Goal: Task Accomplishment & Management: Use online tool/utility

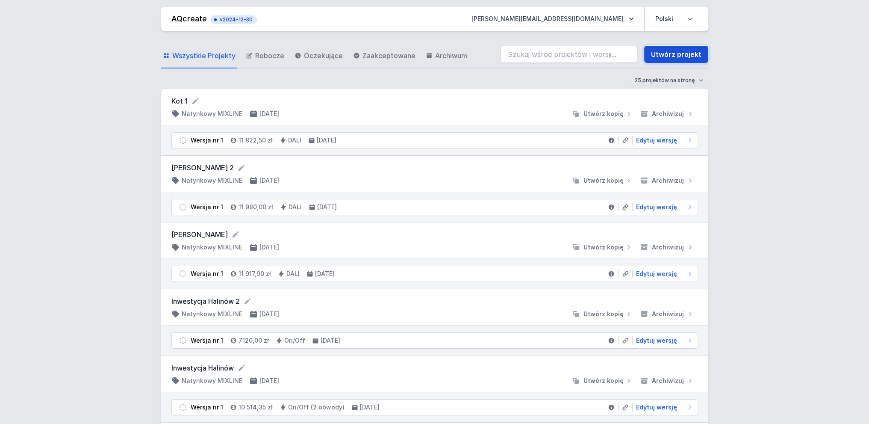
click at [682, 53] on link "Utwórz projekt" at bounding box center [676, 54] width 64 height 17
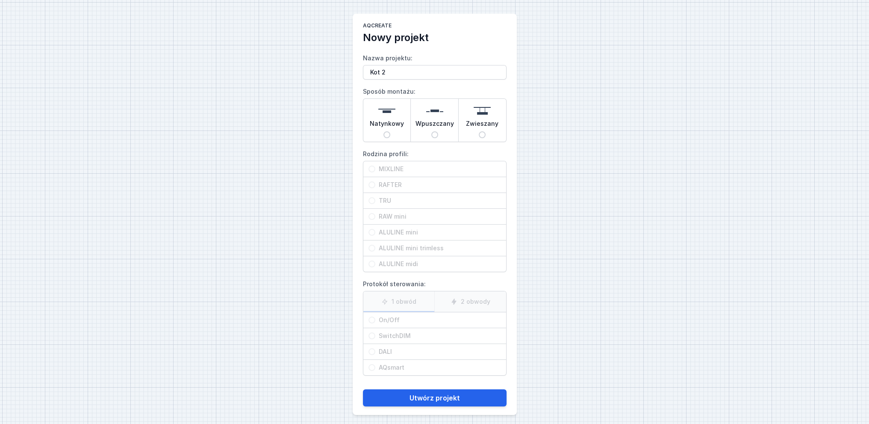
type input "Kot 2"
click at [388, 135] on input "Natynkowy" at bounding box center [386, 134] width 7 height 7
radio input "true"
click at [371, 170] on input "MIXLINE" at bounding box center [371, 168] width 7 height 7
radio input "true"
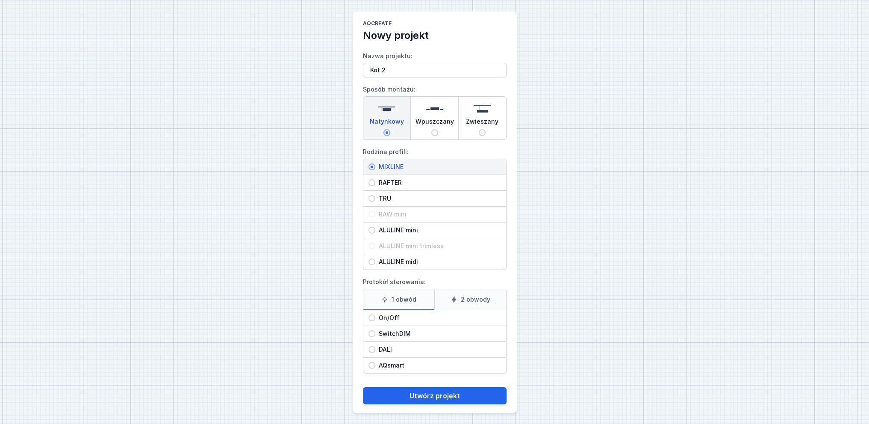
scroll to position [3, 0]
click at [473, 299] on label "2 obwody" at bounding box center [470, 298] width 72 height 21
click at [0, 0] on input "2 obwody" at bounding box center [0, 0] width 0 height 0
click at [369, 348] on input "DALI" at bounding box center [371, 348] width 7 height 7
radio input "true"
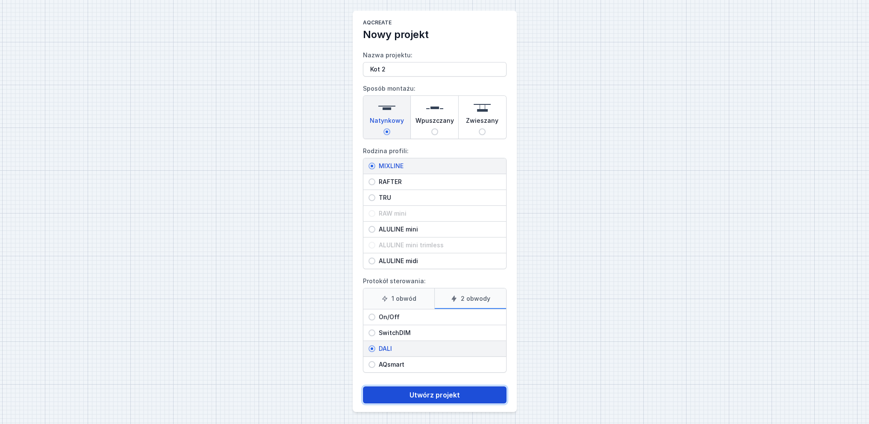
click at [440, 396] on button "Utwórz projekt" at bounding box center [435, 394] width 144 height 17
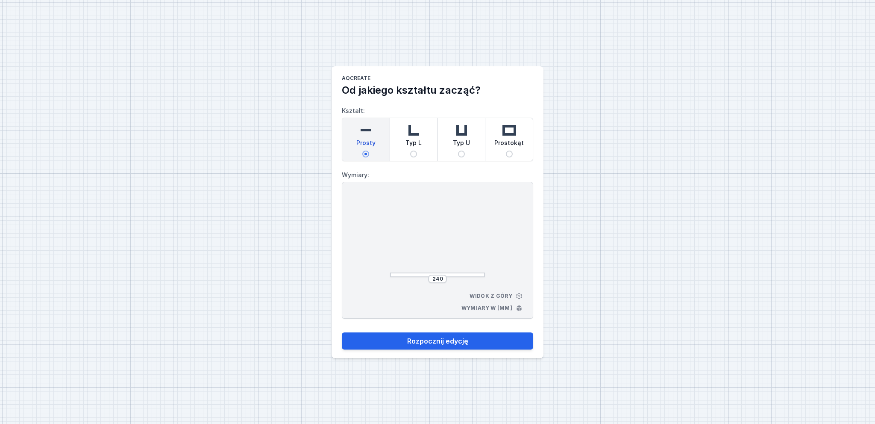
click at [511, 152] on input "Prostokąt" at bounding box center [509, 153] width 7 height 7
radio input "true"
click at [407, 237] on input "264" at bounding box center [402, 236] width 14 height 7
type input "2000"
click at [442, 277] on input "264" at bounding box center [438, 278] width 14 height 7
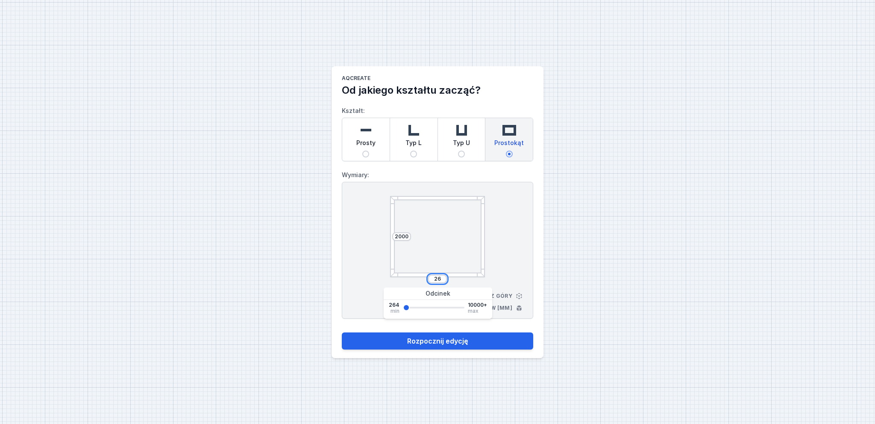
type input "2"
type input "5"
type input "4000"
click at [578, 290] on div "AQcreate Od jakiego kształtu zacząć? Kształt: Prosty Typ L Typ U Prostokąt Wymi…" at bounding box center [437, 212] width 875 height 424
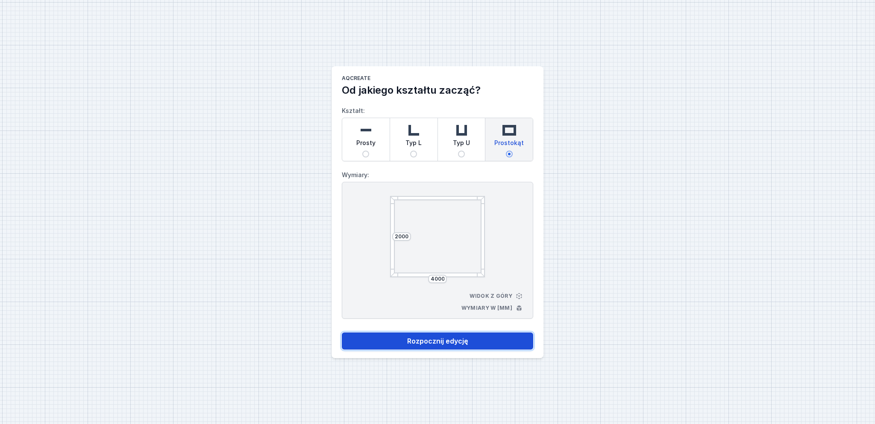
click at [465, 342] on button "Rozpocznij edycję" at bounding box center [438, 340] width 192 height 17
select select "4"
select select "true"
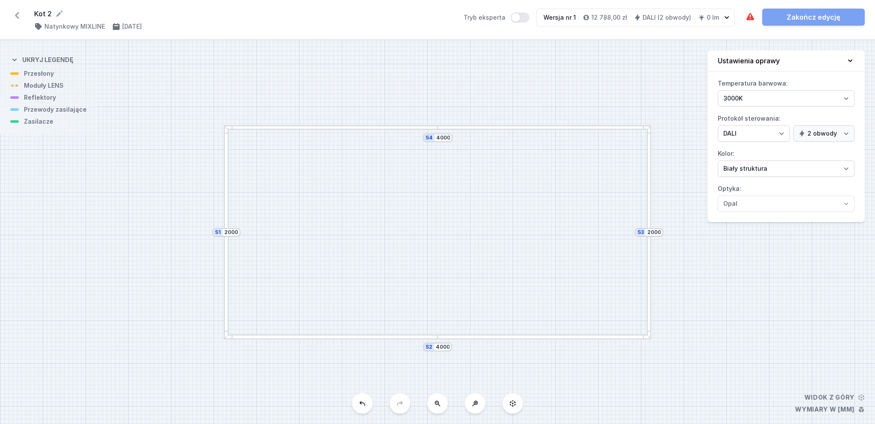
click at [405, 127] on div at bounding box center [331, 127] width 214 height 5
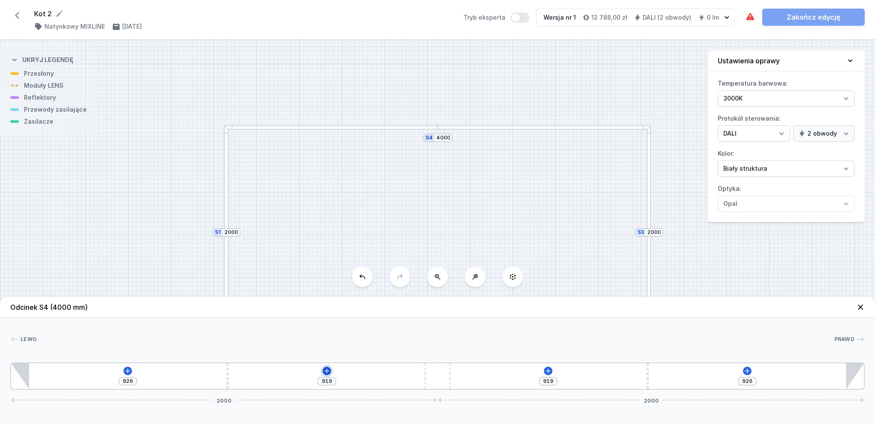
click at [327, 370] on icon at bounding box center [327, 370] width 7 height 7
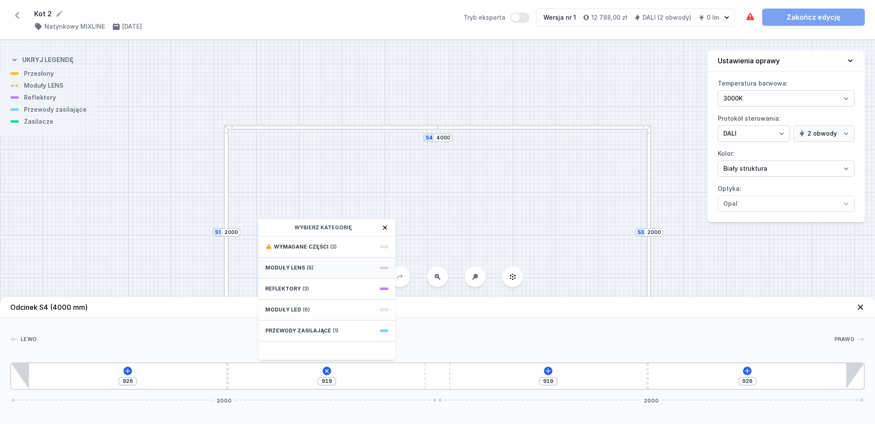
click at [291, 268] on span "Moduły LENS" at bounding box center [285, 267] width 40 height 7
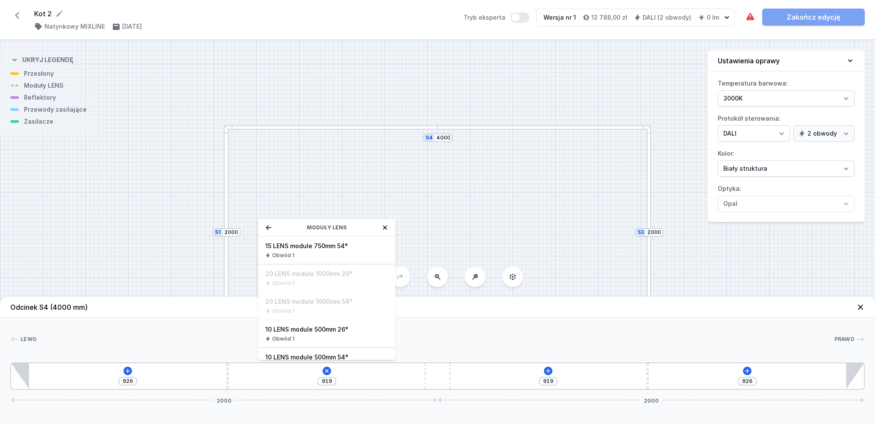
click at [386, 229] on icon at bounding box center [385, 227] width 4 height 4
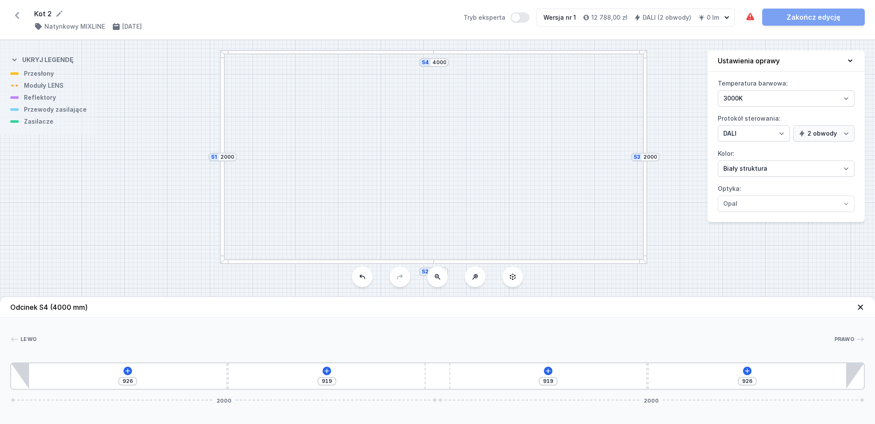
drag, startPoint x: 430, startPoint y: 218, endPoint x: 427, endPoint y: 143, distance: 75.3
click at [427, 143] on div "S4 4000 S3 2000 S2 4000 S1 2000" at bounding box center [437, 231] width 875 height 383
click at [223, 147] on div at bounding box center [222, 157] width 5 height 214
type input "910"
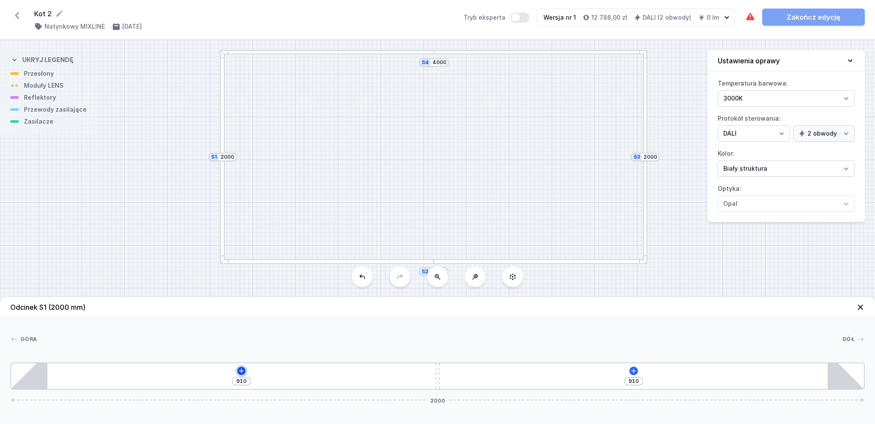
click at [241, 372] on icon at bounding box center [241, 370] width 5 height 5
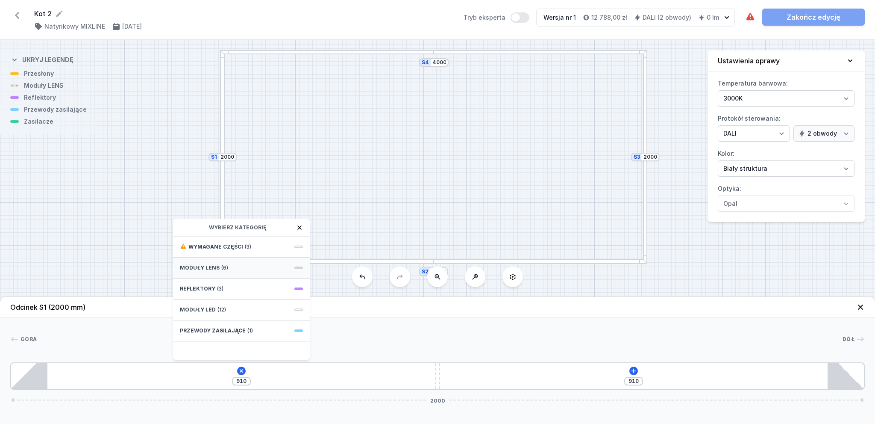
click at [203, 267] on span "Moduły LENS" at bounding box center [200, 267] width 40 height 7
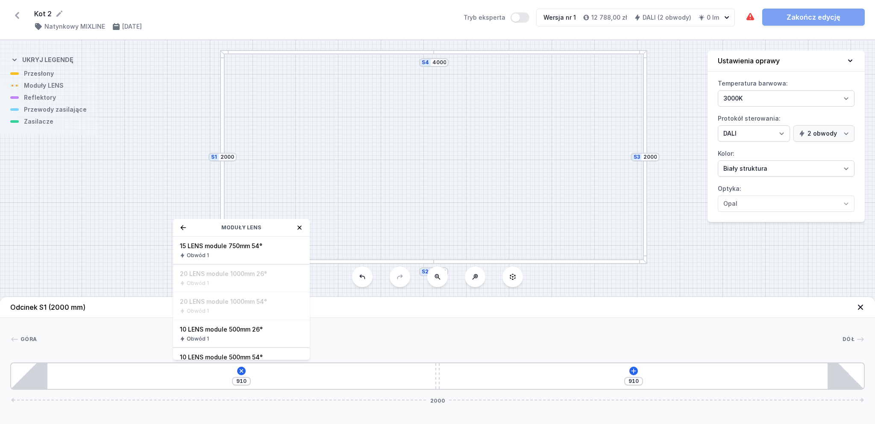
click at [301, 227] on icon at bounding box center [299, 227] width 7 height 7
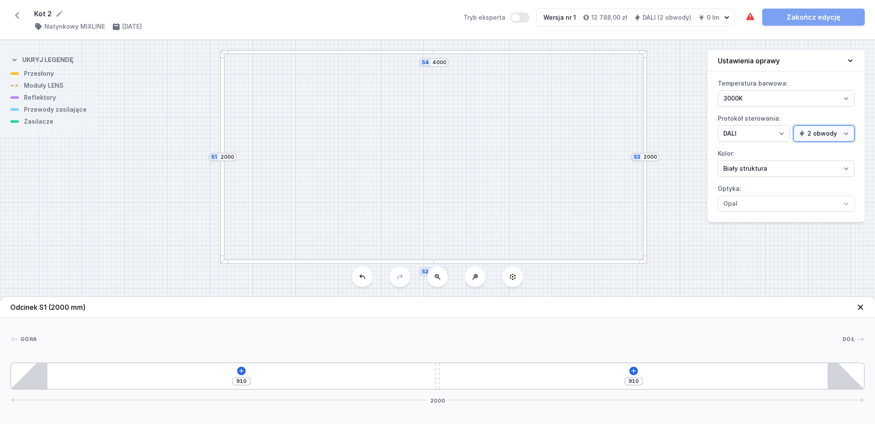
click at [846, 129] on select "1 obwód 2 obwody" at bounding box center [824, 133] width 61 height 16
select select "false"
click at [795, 125] on select "1 obwód 2 obwody" at bounding box center [824, 133] width 61 height 16
click at [391, 262] on div at bounding box center [327, 261] width 214 height 5
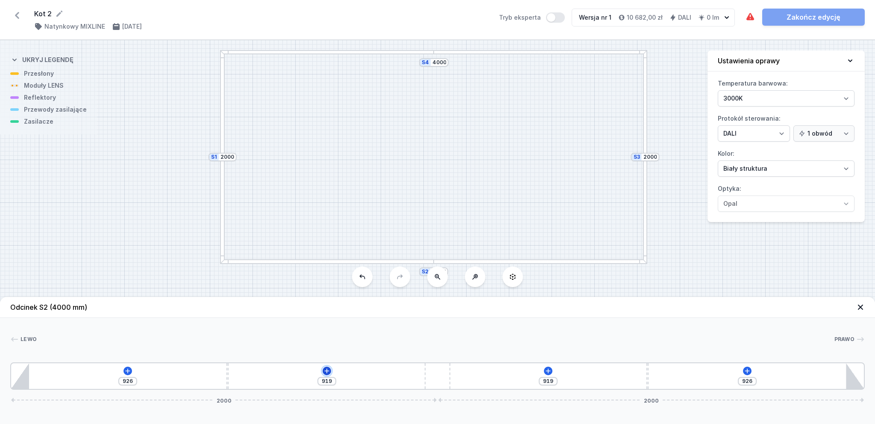
click at [329, 371] on icon at bounding box center [327, 370] width 7 height 7
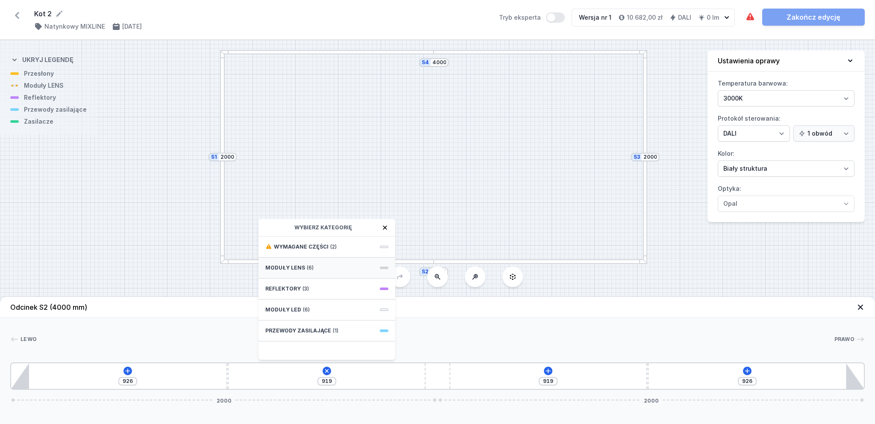
click at [301, 265] on span "Moduły LENS" at bounding box center [285, 267] width 40 height 7
click at [386, 229] on icon at bounding box center [385, 227] width 7 height 7
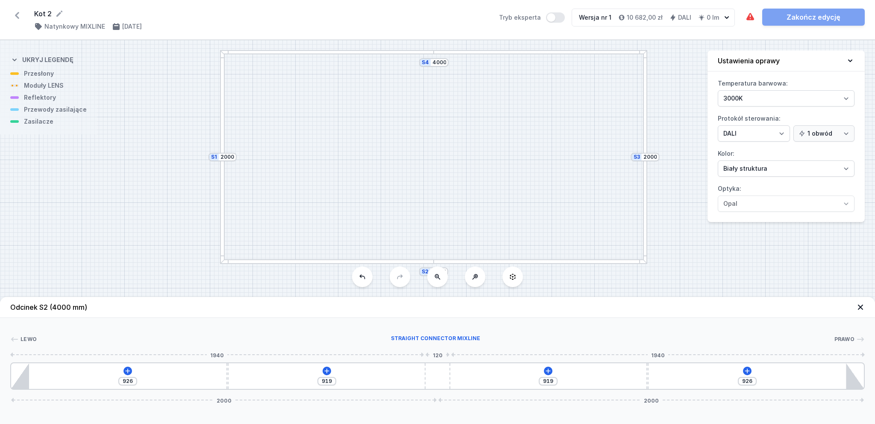
type input "939"
type input "906"
type input "878"
type input "967"
type input "808"
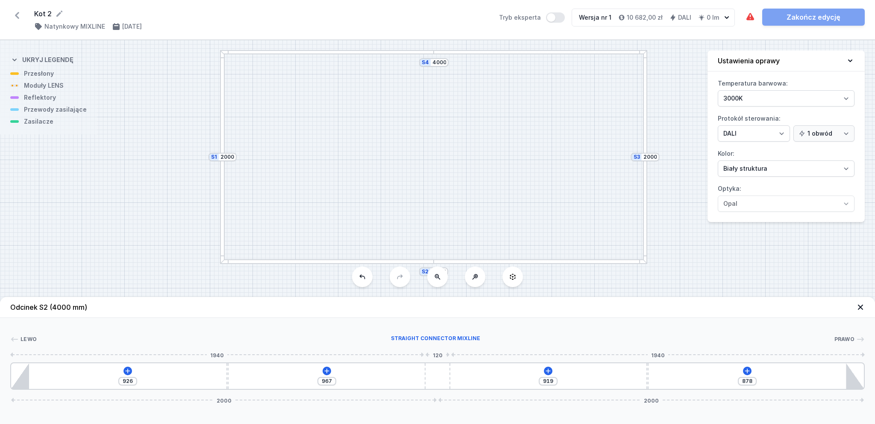
type input "1037"
type input "719"
type input "1126"
drag, startPoint x: 438, startPoint y: 383, endPoint x: 599, endPoint y: 390, distance: 161.7
click at [599, 390] on div "Odcinek S2 (4000 mm) Lewo Prawo 1 2 3 2 1 926 1126 919 719 2207 1793 1011 10 21…" at bounding box center [437, 360] width 875 height 127
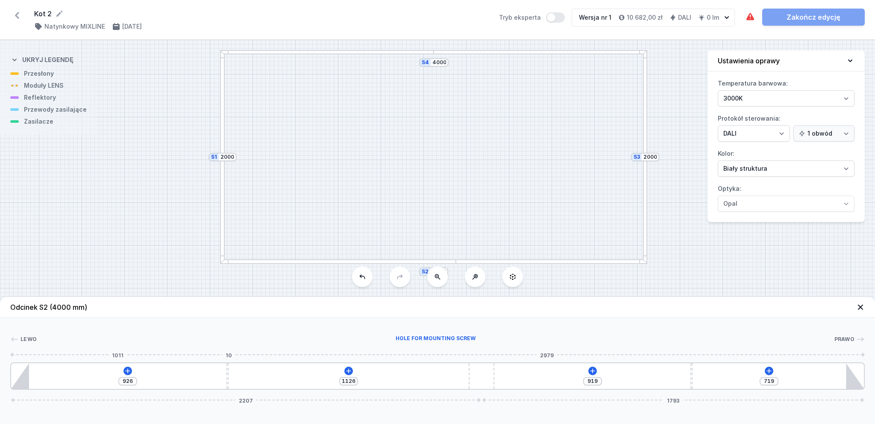
type input "934"
type input "1118"
type input "932"
type input "1120"
type input "919"
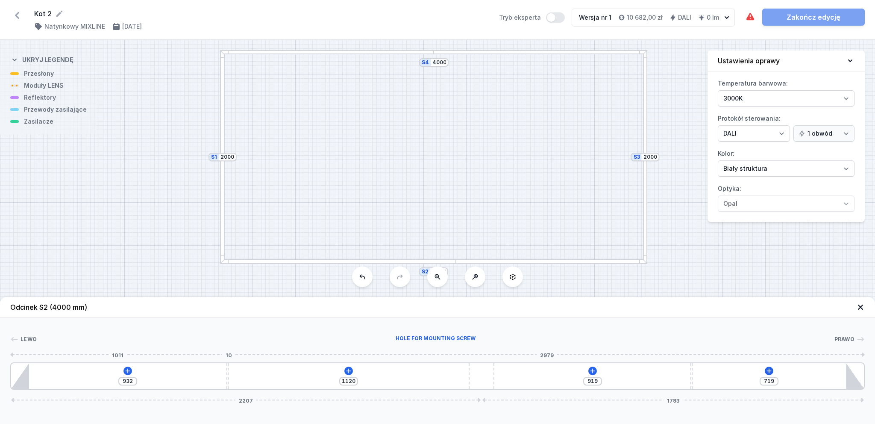
type input "1133"
type input "909"
type input "1143"
type input "893"
type input "1159"
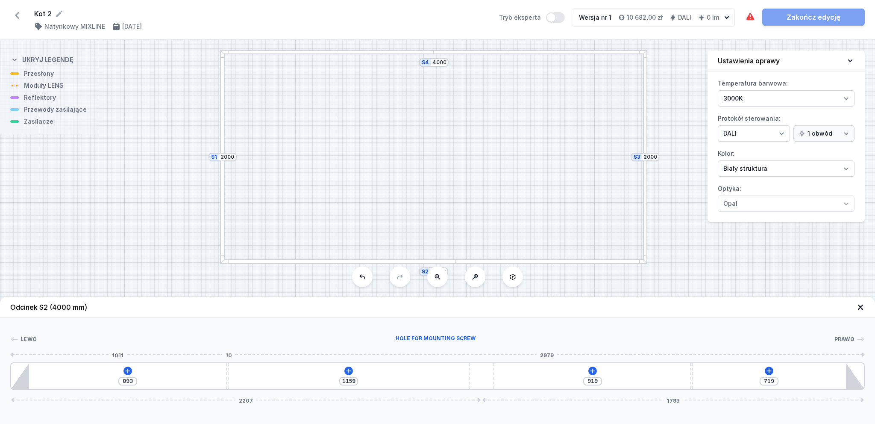
type input "867"
type input "1185"
type input "846"
type input "1206"
type input "826"
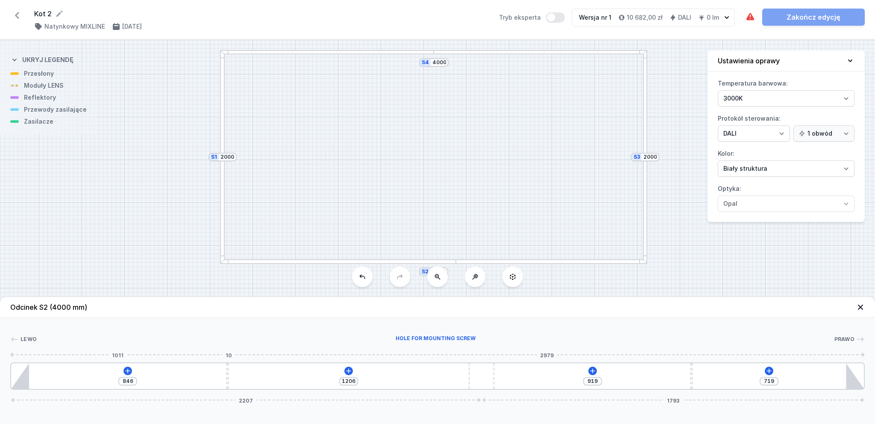
type input "1226"
type input "822"
type input "1230"
drag, startPoint x: 227, startPoint y: 378, endPoint x: 154, endPoint y: 381, distance: 73.6
click at [154, 381] on div "822 1230 919 719 2207 1793" at bounding box center [437, 375] width 855 height 27
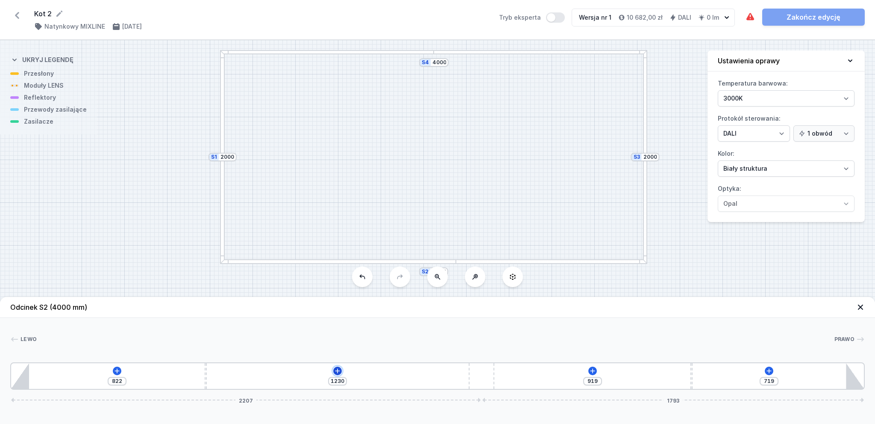
click at [338, 372] on icon at bounding box center [337, 370] width 7 height 7
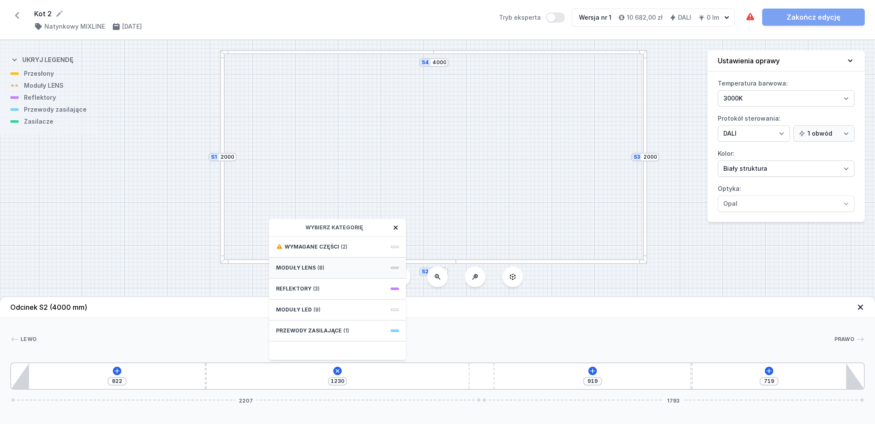
click at [312, 268] on span "Moduły LENS" at bounding box center [296, 267] width 40 height 7
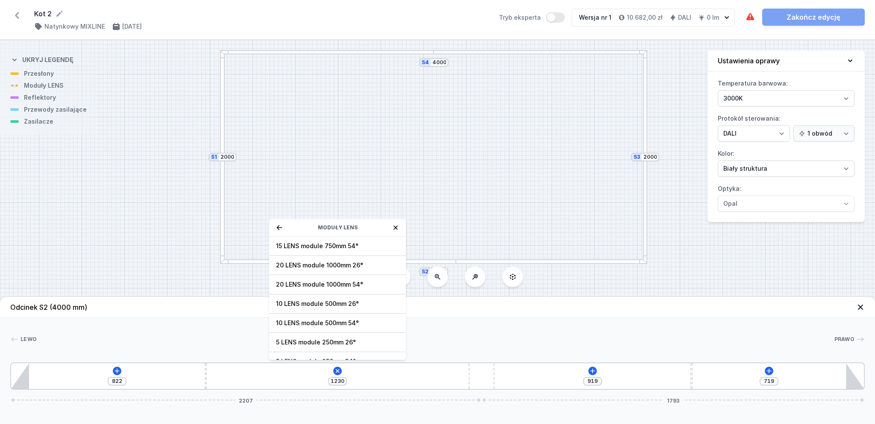
click at [746, 289] on div "S4 4000 S3 2000 S2 4000 S1 2000" at bounding box center [437, 231] width 875 height 383
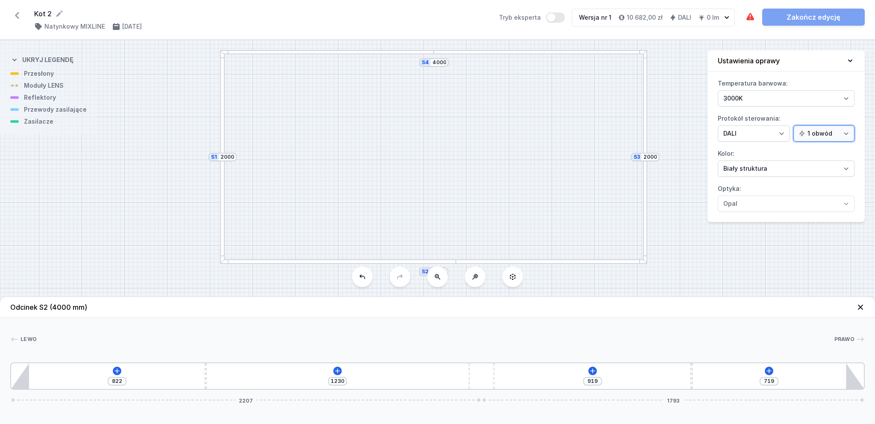
click at [810, 139] on select "1 obwód 2 obwody" at bounding box center [824, 133] width 61 height 16
select select "true"
click at [795, 125] on select "1 obwód 2 obwody" at bounding box center [824, 133] width 61 height 16
click at [335, 372] on icon at bounding box center [337, 370] width 7 height 7
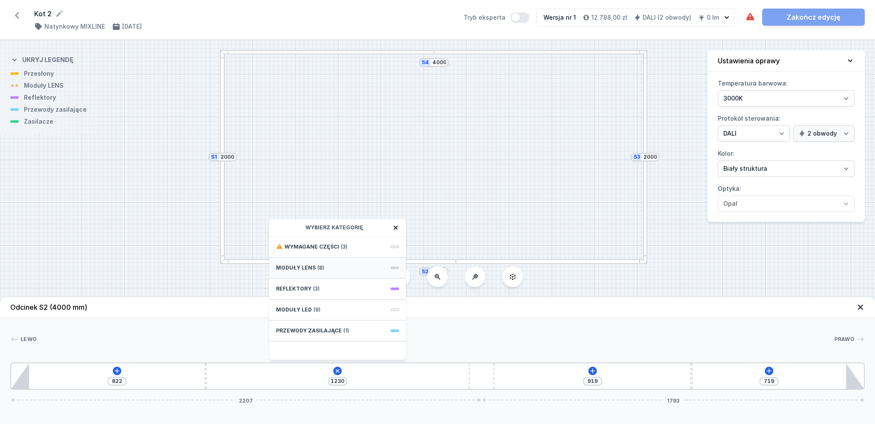
click at [309, 268] on span "Moduły LENS" at bounding box center [296, 267] width 40 height 7
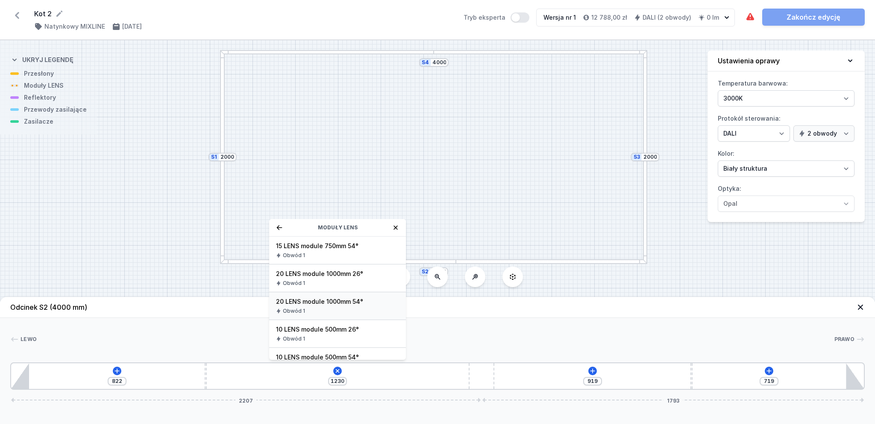
click at [311, 301] on span "20 LENS module 1000mm 54°" at bounding box center [337, 301] width 123 height 9
type input "235"
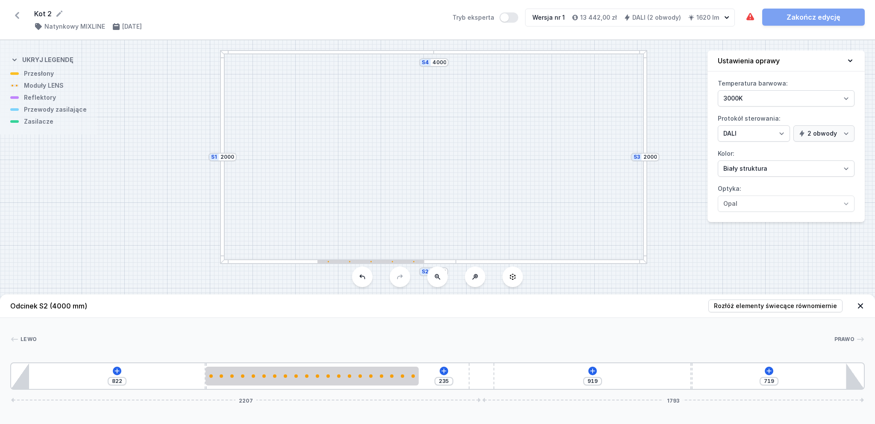
click at [398, 53] on div at bounding box center [327, 52] width 214 height 5
type input "926"
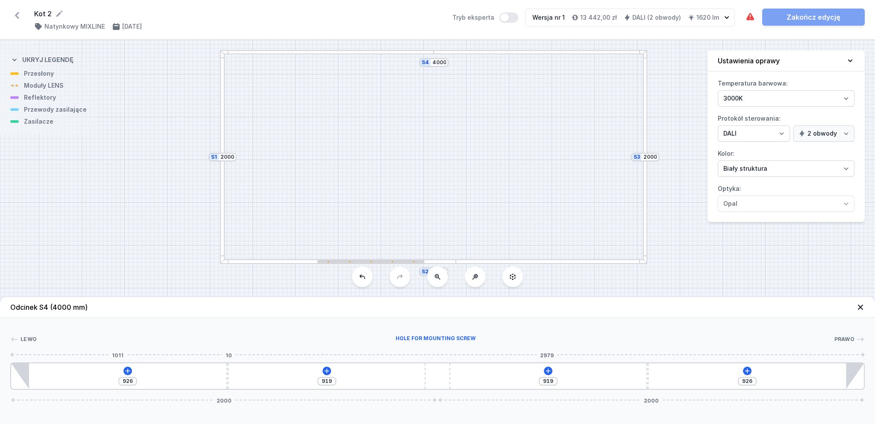
type input "856"
type input "989"
type input "808"
type input "1037"
type input "767"
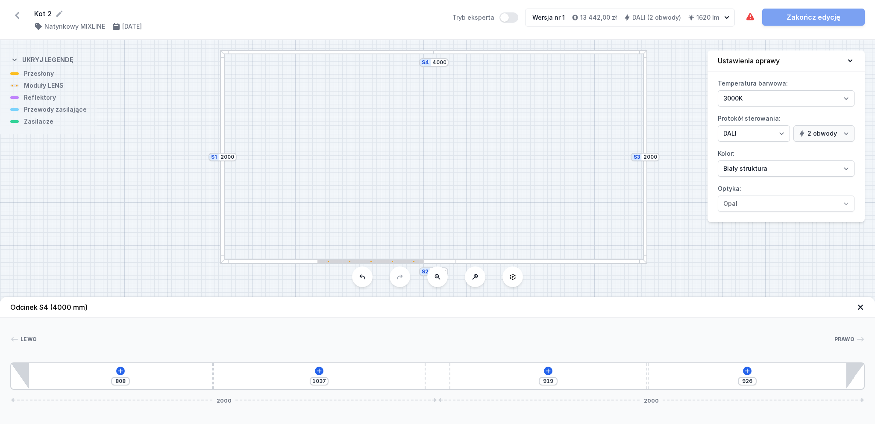
type input "1078"
type input "720"
type input "1125"
type input "673"
type input "1172"
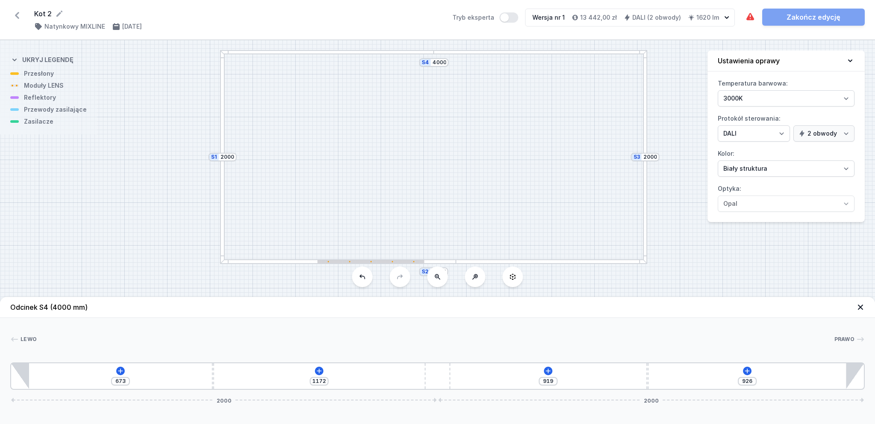
type input "627"
type input "1218"
type input "615"
type input "1230"
drag, startPoint x: 229, startPoint y: 379, endPoint x: 115, endPoint y: 386, distance: 114.3
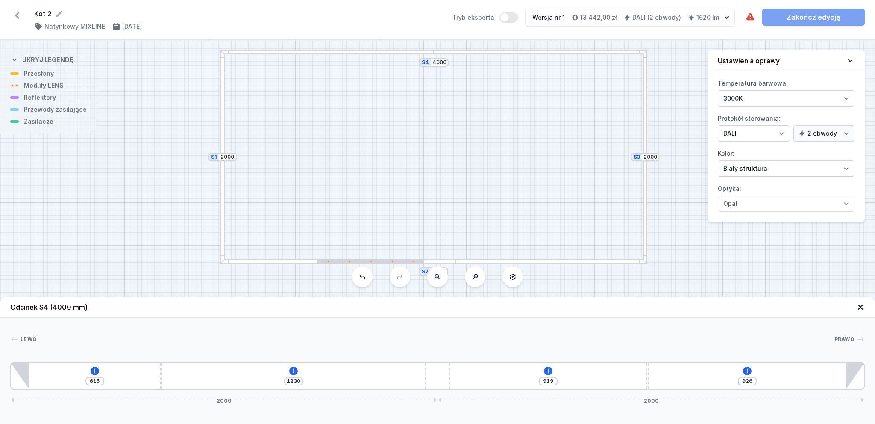
click at [115, 386] on div "615 1230 919 926 2000 2000" at bounding box center [437, 375] width 855 height 27
type input "752"
type input "1404"
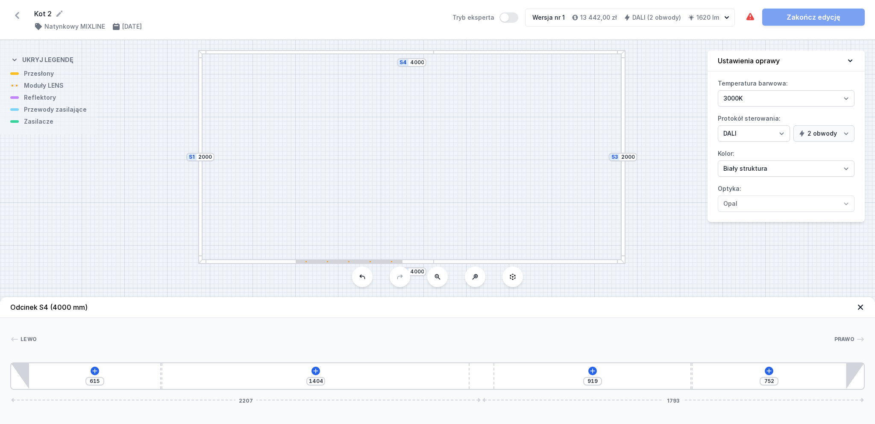
type input "719"
drag, startPoint x: 433, startPoint y: 374, endPoint x: 548, endPoint y: 378, distance: 115.5
click at [548, 378] on div "615 1437 919 719 2207 1793" at bounding box center [437, 375] width 855 height 27
click at [315, 374] on icon at bounding box center [315, 370] width 7 height 7
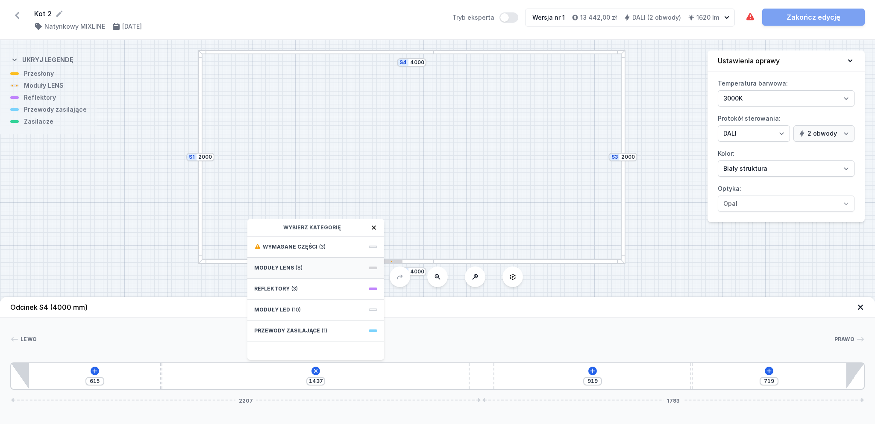
click at [284, 265] on span "Moduły LENS" at bounding box center [274, 267] width 40 height 7
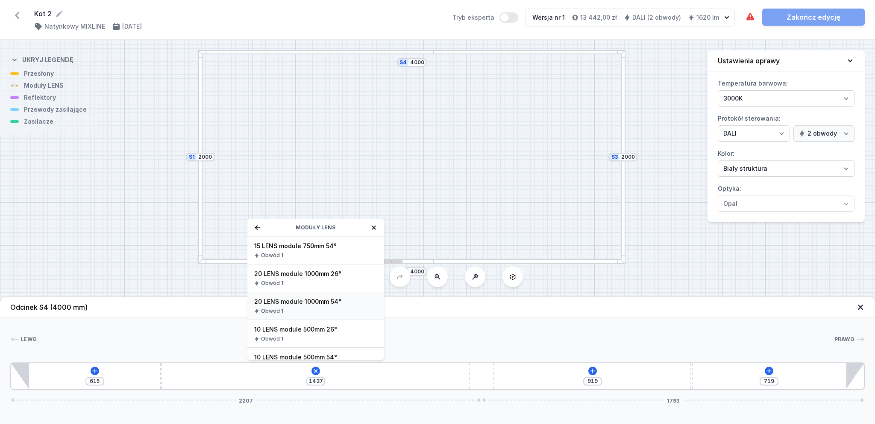
click at [296, 301] on span "20 LENS module 1000mm 54°" at bounding box center [315, 301] width 123 height 9
type input "442"
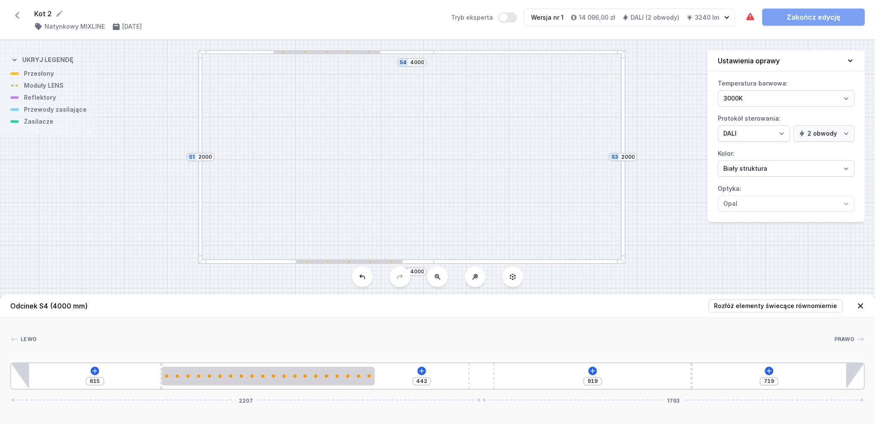
click at [200, 141] on div at bounding box center [200, 157] width 5 height 214
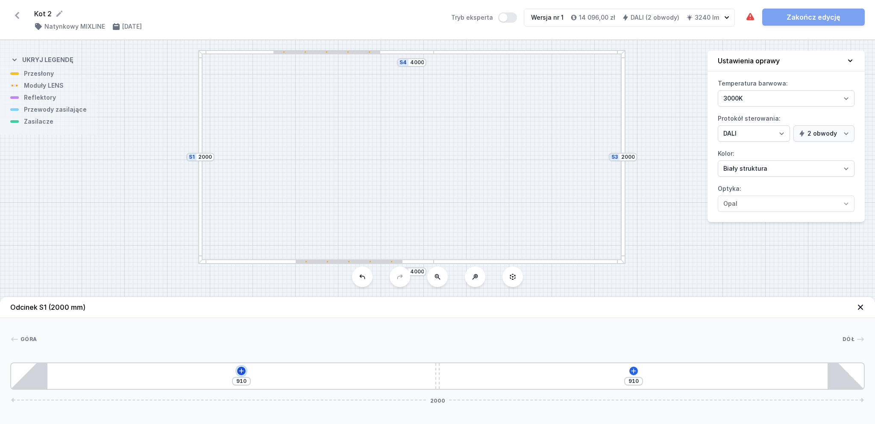
click at [240, 369] on icon at bounding box center [241, 370] width 7 height 7
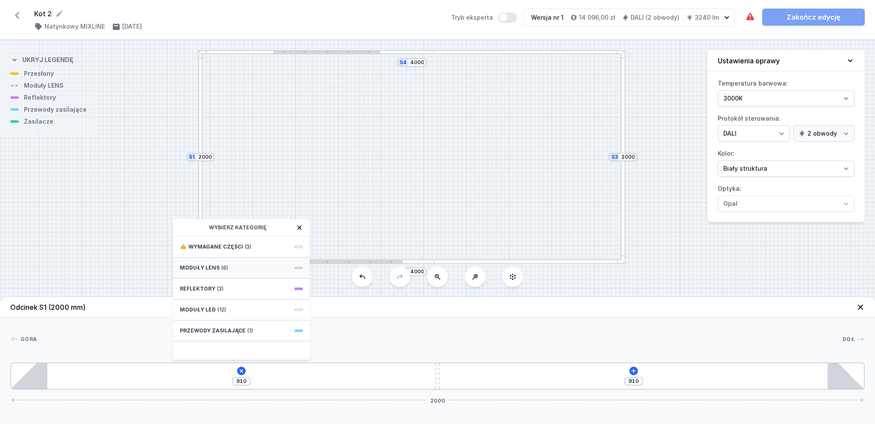
click at [221, 266] on span "(6)" at bounding box center [224, 267] width 7 height 7
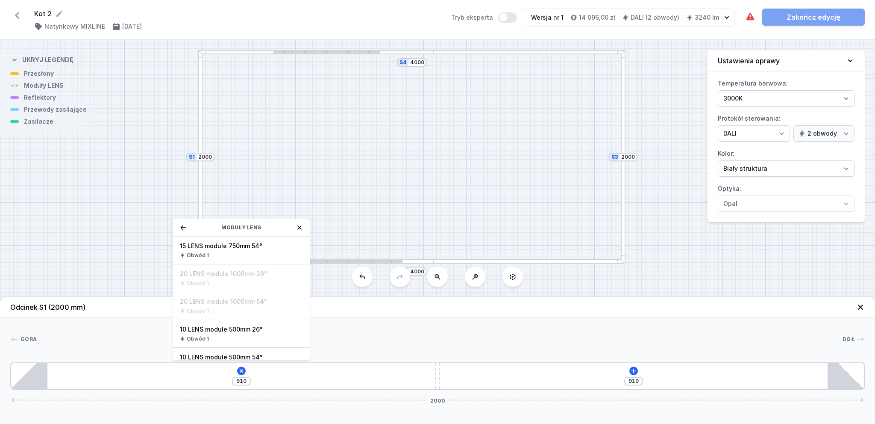
click at [373, 184] on div "S4 4000 S3 2000 S2 4000 S1 2000" at bounding box center [437, 231] width 875 height 383
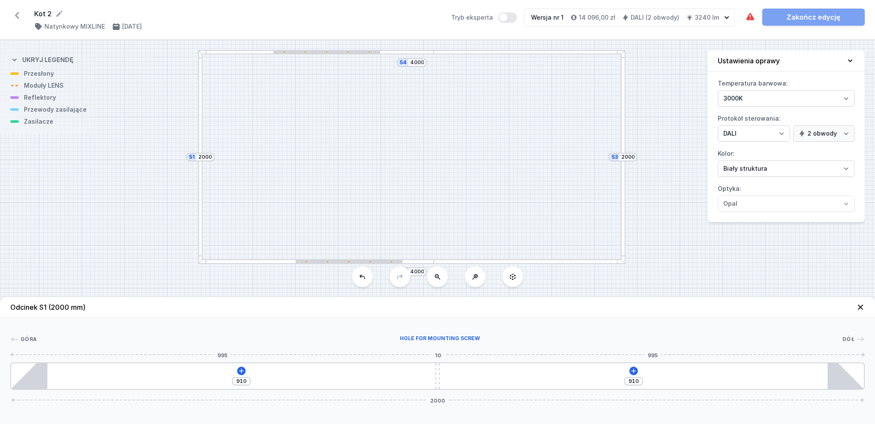
type input "908"
type input "912"
type input "903"
type input "917"
type input "780"
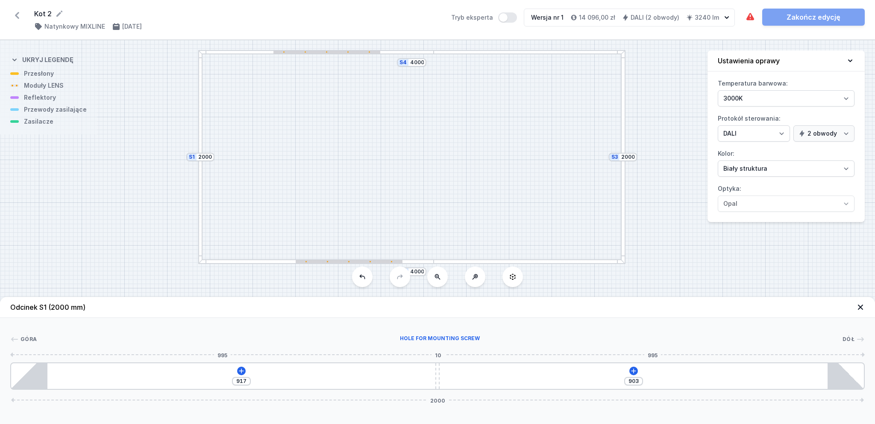
type input "1040"
type input "583"
drag, startPoint x: 436, startPoint y: 378, endPoint x: 736, endPoint y: 411, distance: 301.4
click at [736, 411] on div "Odcinek S1 (2000 mm) Góra Dół 1 2 1 1237 583 2000 1322 10 668 85 1830 85 2000" at bounding box center [437, 360] width 875 height 127
click at [314, 368] on icon at bounding box center [311, 370] width 7 height 7
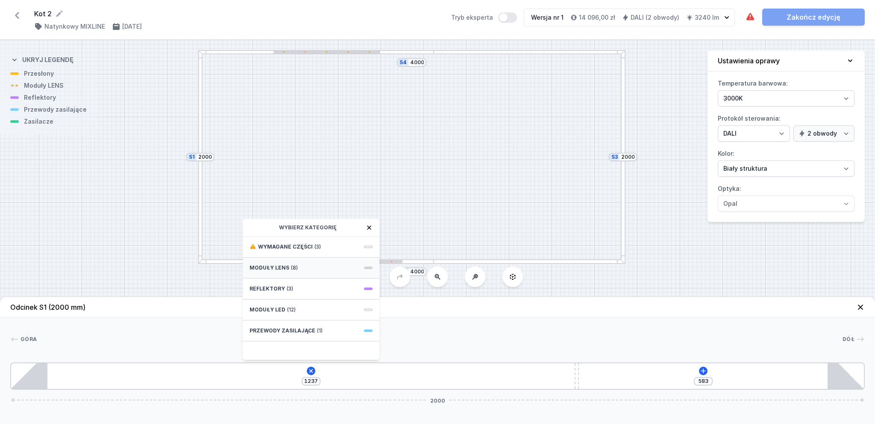
click at [288, 267] on div "Moduły LENS (8)" at bounding box center [311, 267] width 137 height 21
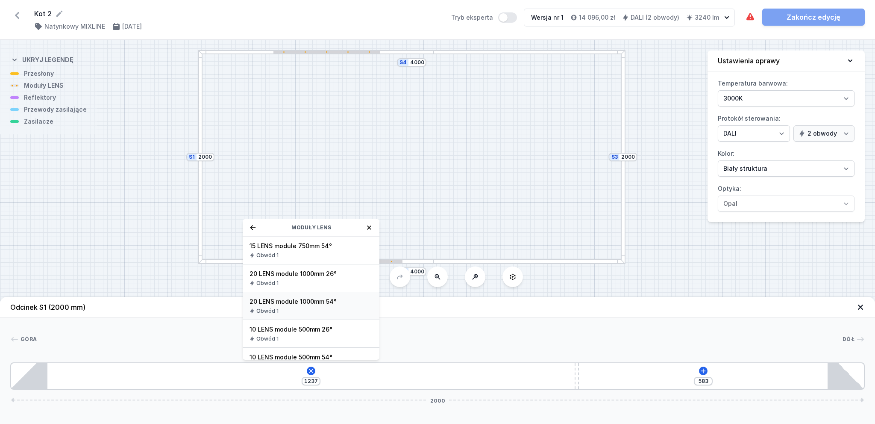
click at [296, 302] on span "20 LENS module 1000mm 54°" at bounding box center [311, 301] width 123 height 9
type input "237"
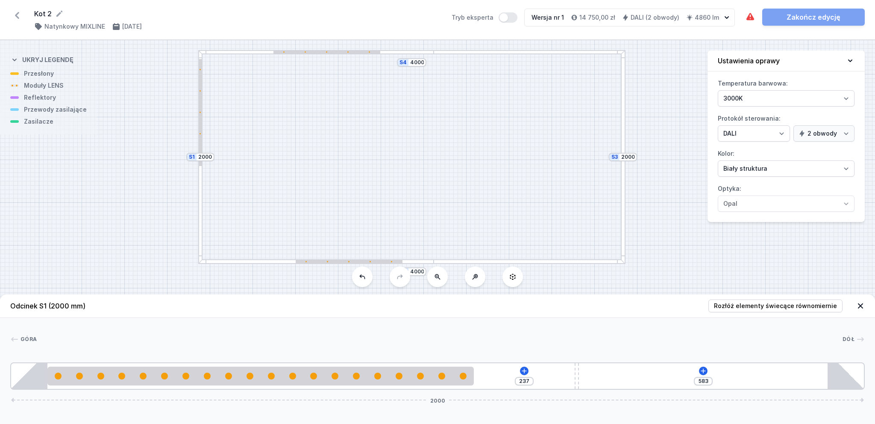
click at [624, 185] on div at bounding box center [623, 157] width 5 height 214
type input "910"
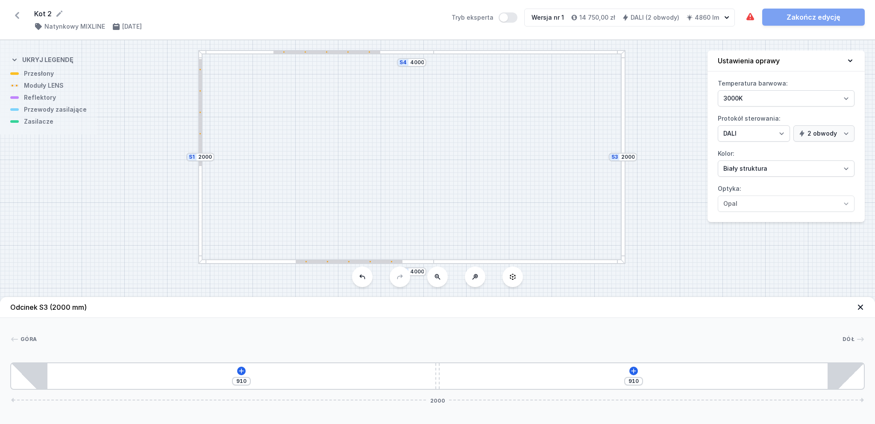
click at [622, 187] on div at bounding box center [623, 157] width 5 height 214
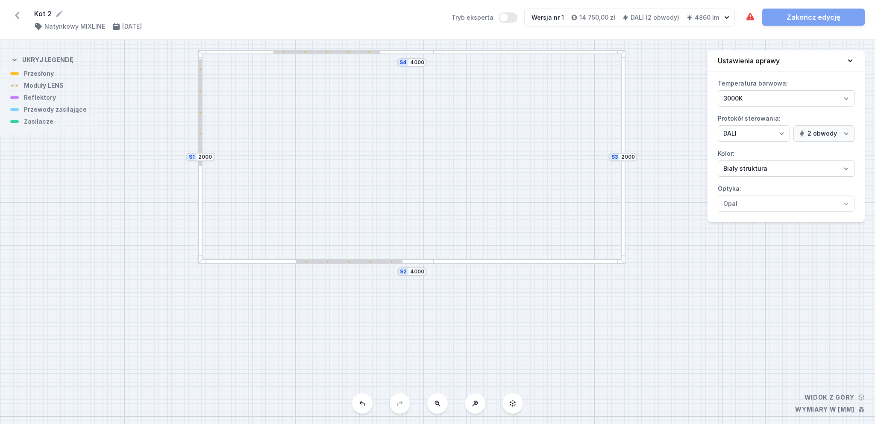
click at [623, 187] on div at bounding box center [623, 157] width 5 height 214
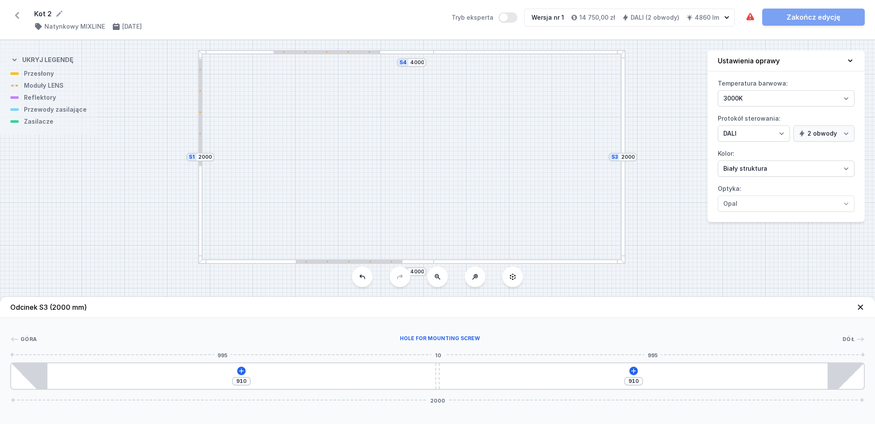
type input "909"
type input "911"
type input "908"
type input "912"
type input "906"
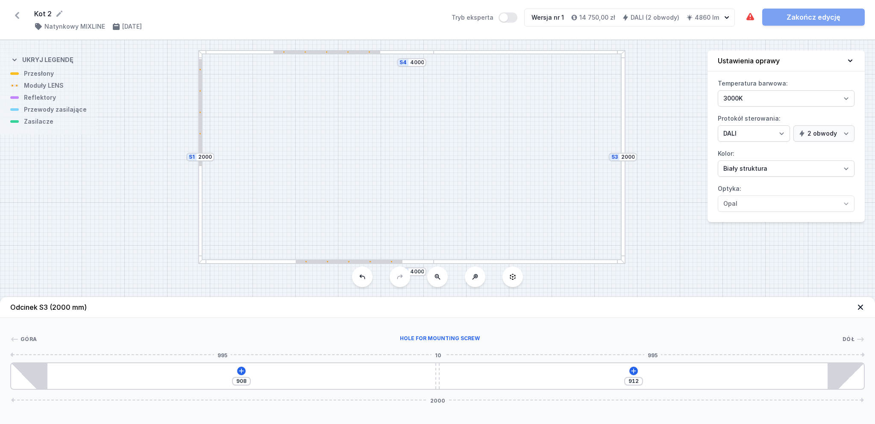
type input "914"
type input "905"
type input "915"
type input "902"
type input "918"
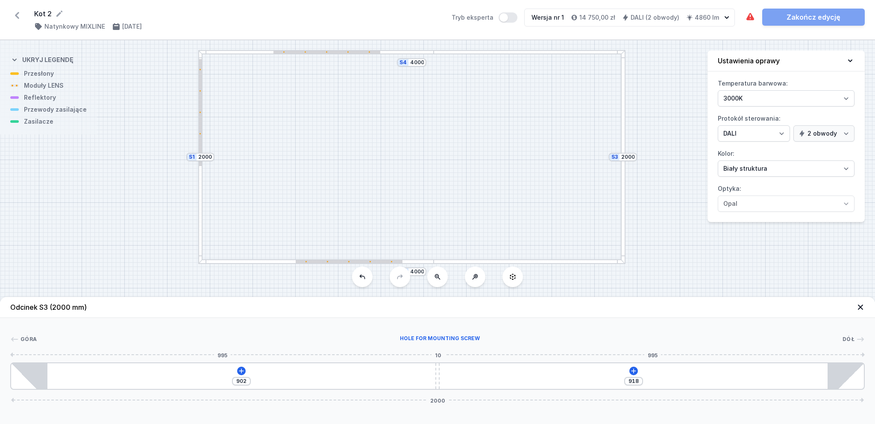
type input "893"
type input "927"
type input "840"
type input "980"
type input "709"
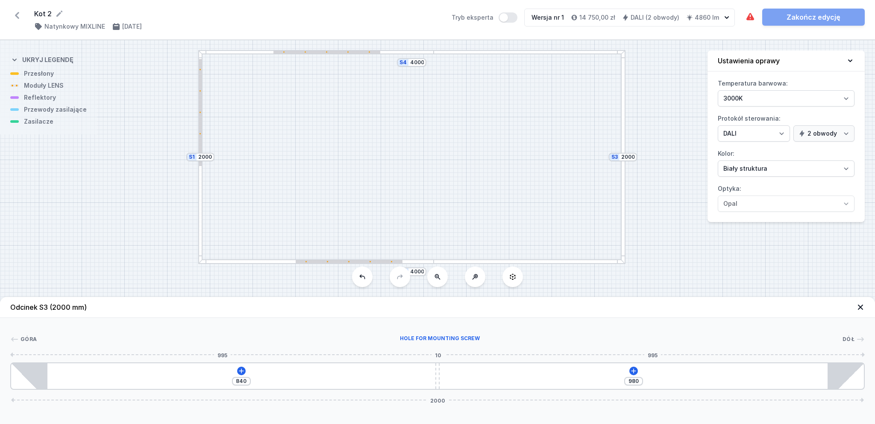
type input "1111"
type input "690"
type input "1130"
type input "679"
type input "1141"
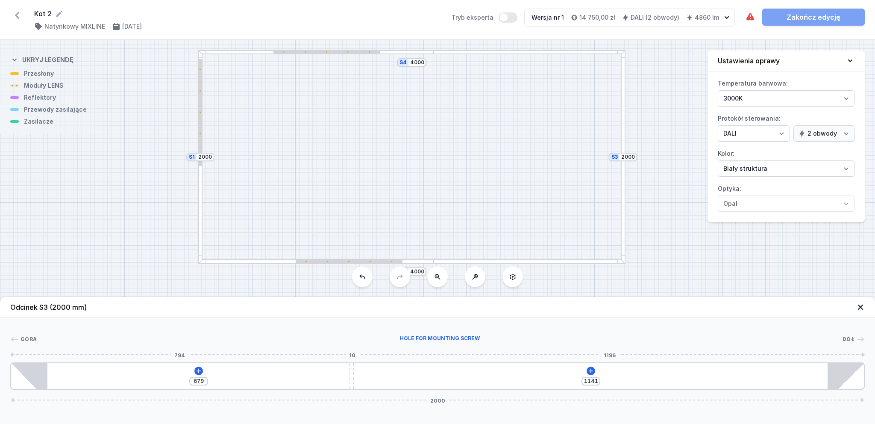
type input "672"
type input "1148"
type input "667"
type input "1153"
type input "661"
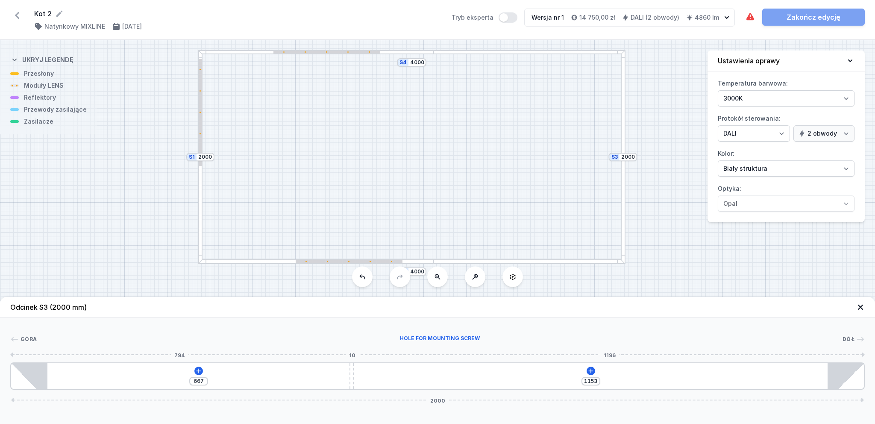
type input "1159"
type input "656"
type input "1164"
type input "654"
type input "1166"
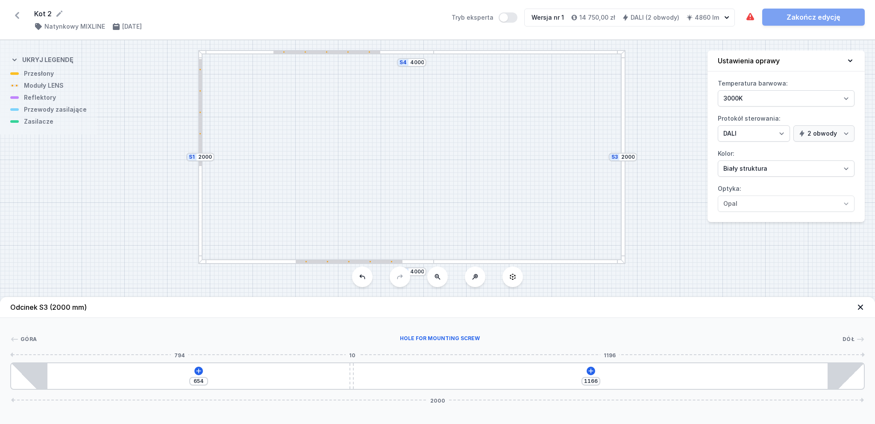
type input "649"
type input "1171"
type input "645"
type input "1175"
type input "638"
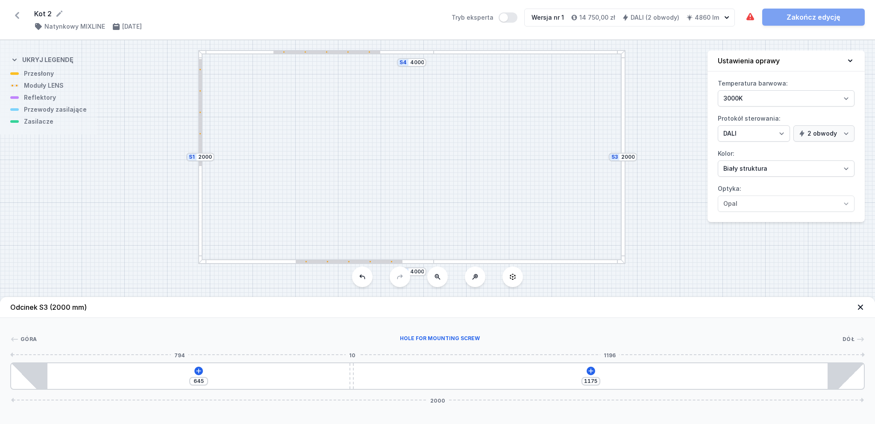
type input "1182"
type input "628"
type input "1192"
type input "610"
type input "1210"
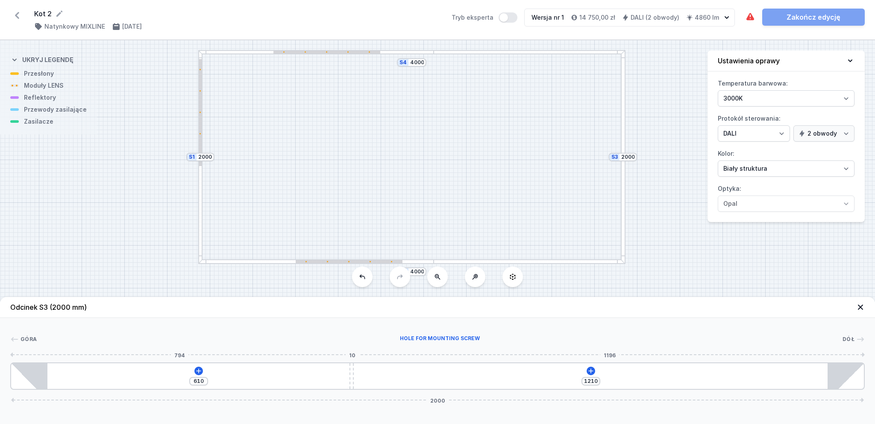
type input "594"
type input "1226"
type input "583"
drag, startPoint x: 438, startPoint y: 380, endPoint x: 269, endPoint y: 376, distance: 168.5
click at [269, 376] on div "583 1237 2000" at bounding box center [437, 375] width 855 height 27
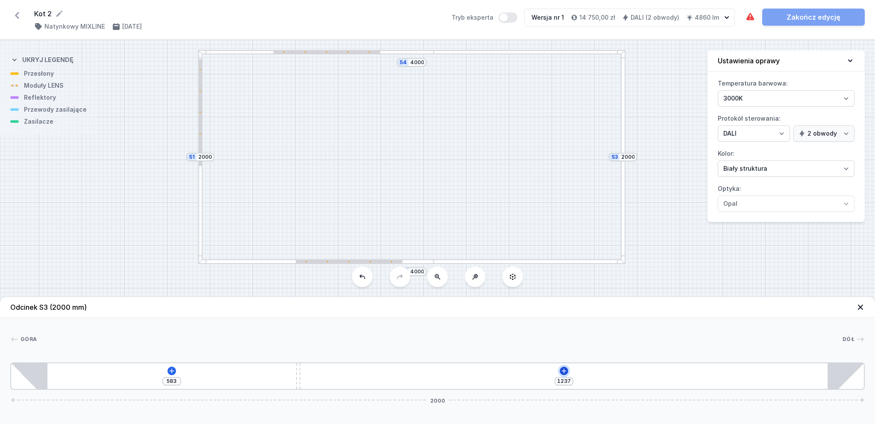
click at [566, 373] on icon at bounding box center [564, 370] width 7 height 7
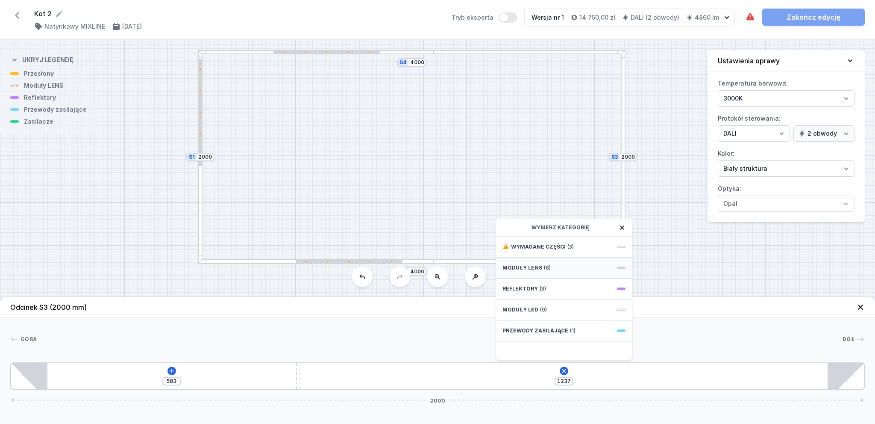
click at [530, 270] on span "Moduły LENS" at bounding box center [523, 267] width 40 height 7
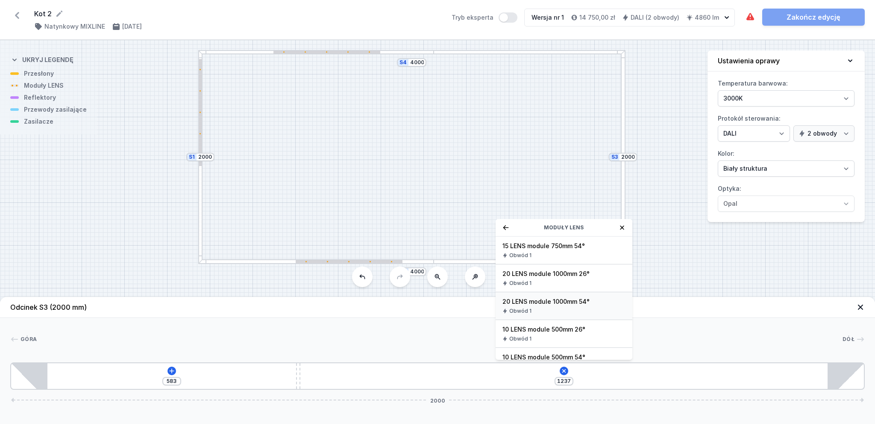
click at [540, 302] on span "20 LENS module 1000mm 54°" at bounding box center [564, 301] width 123 height 9
type input "242"
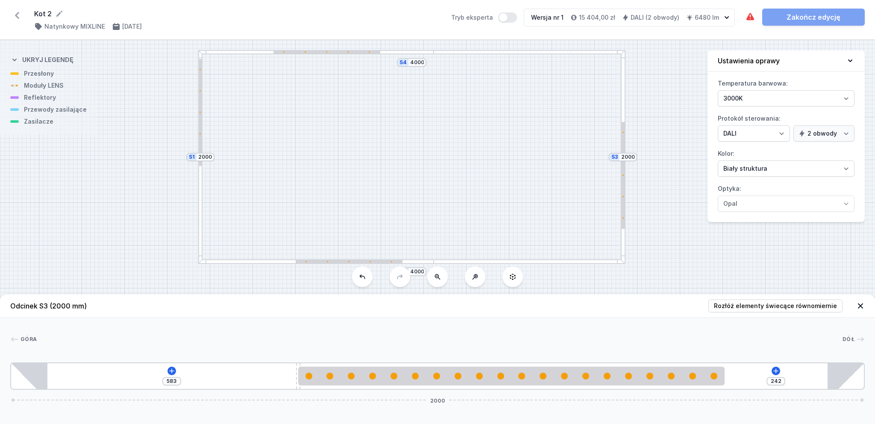
drag, startPoint x: 622, startPoint y: 145, endPoint x: 622, endPoint y: 125, distance: 20.1
click at [622, 125] on div at bounding box center [623, 175] width 3 height 107
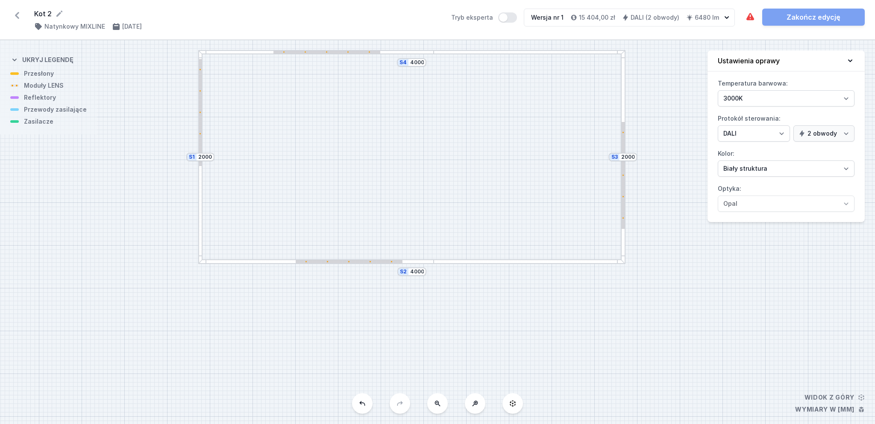
click at [271, 260] on div at bounding box center [316, 261] width 236 height 5
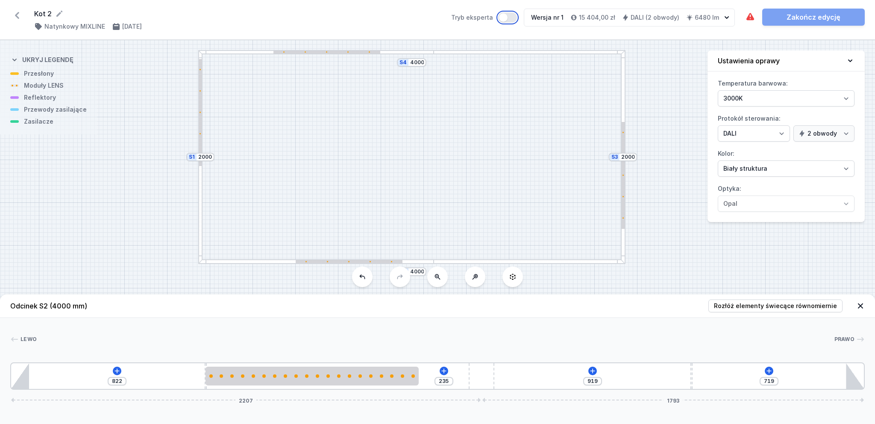
click at [503, 19] on button "Tryb eksperta" at bounding box center [507, 17] width 19 height 10
click at [119, 371] on icon at bounding box center [117, 370] width 5 height 5
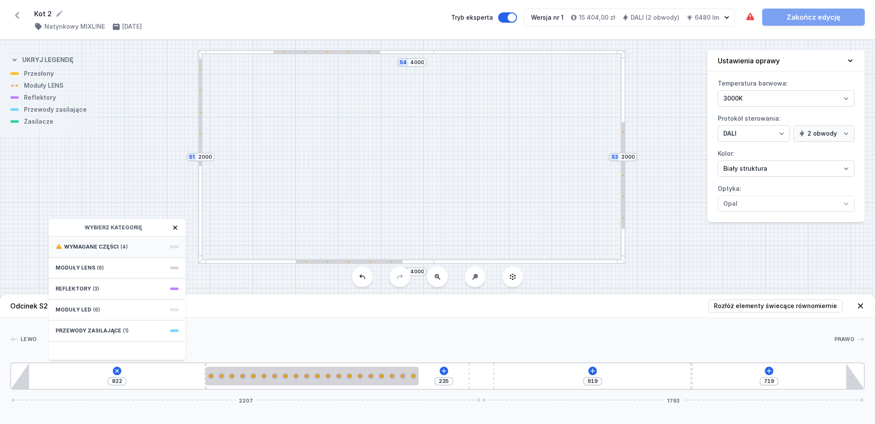
click at [121, 246] on span "(4)" at bounding box center [124, 246] width 7 height 7
click at [120, 246] on span "Hole for power supply cable" at bounding box center [117, 246] width 123 height 9
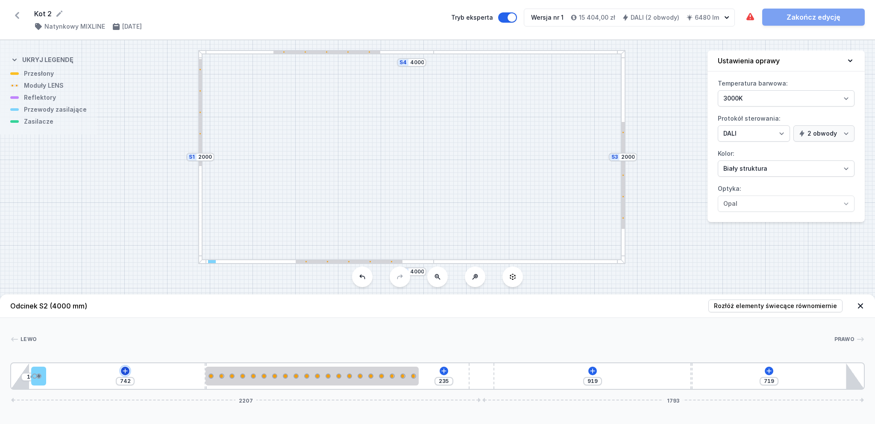
click at [124, 371] on icon at bounding box center [125, 370] width 5 height 5
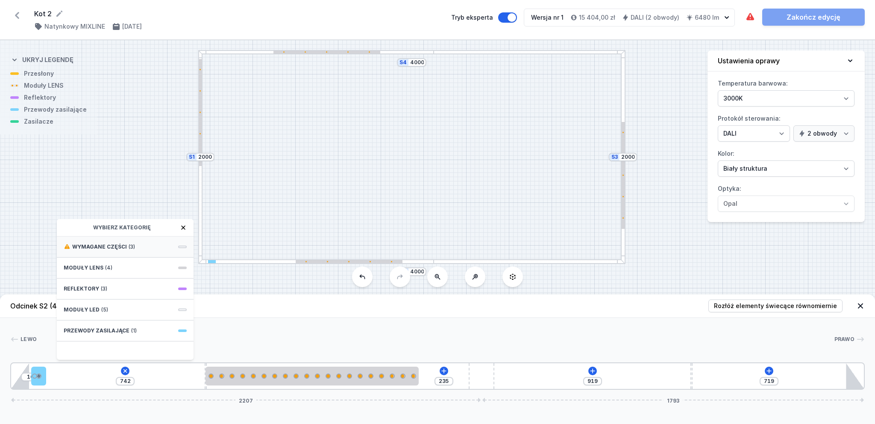
click at [109, 244] on span "Wymagane części" at bounding box center [99, 246] width 55 height 7
click at [110, 248] on span "DALI Driver - up to 75W" at bounding box center [125, 246] width 123 height 9
type input "442"
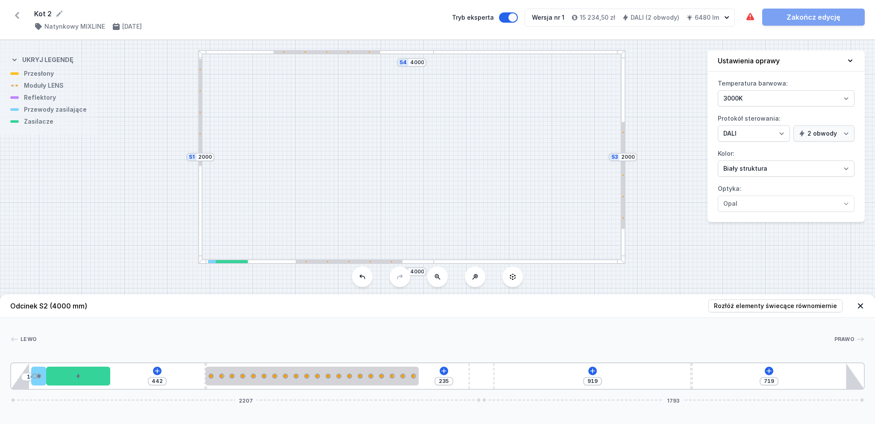
click at [529, 51] on div at bounding box center [530, 52] width 192 height 5
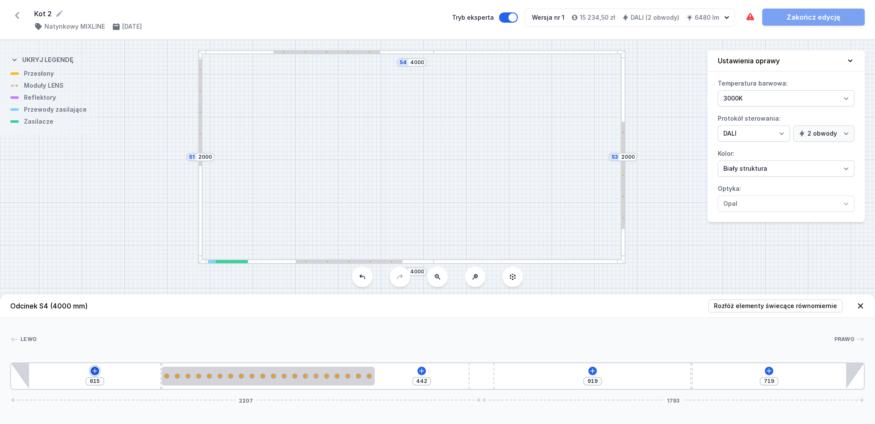
click at [91, 371] on icon at bounding box center [94, 370] width 7 height 7
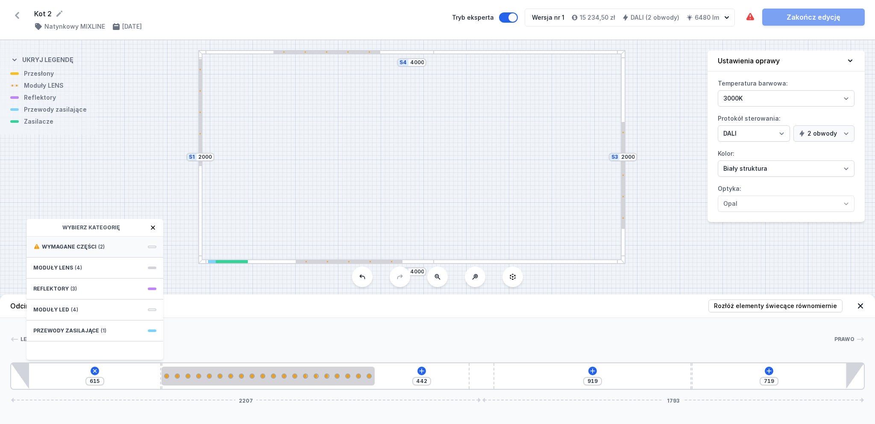
click at [77, 244] on span "Wymagane części" at bounding box center [69, 246] width 55 height 7
click at [80, 246] on span "DALI Driver - up to 35W" at bounding box center [94, 246] width 123 height 9
type input "315"
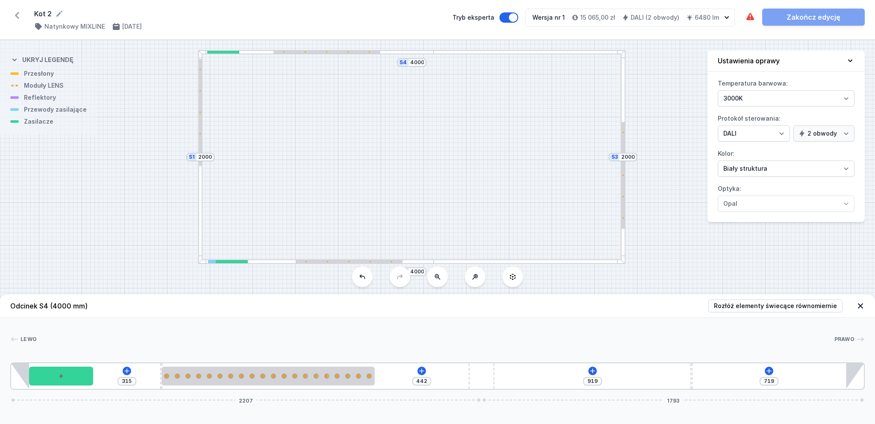
click at [623, 92] on div at bounding box center [623, 157] width 5 height 214
type input "242"
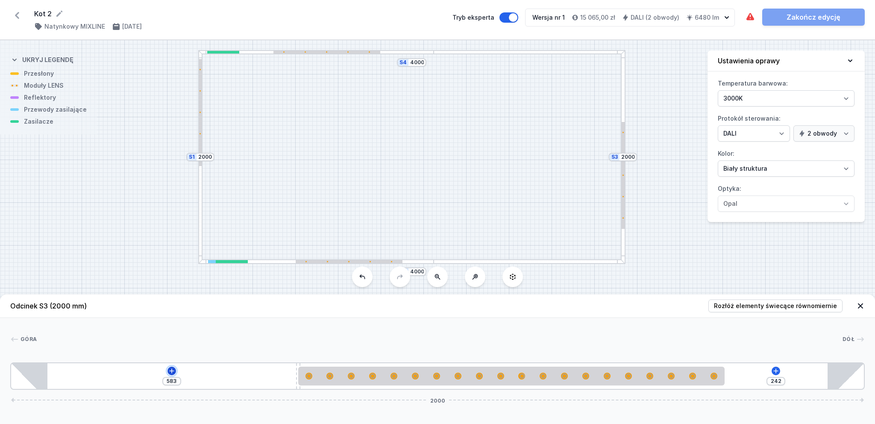
click at [171, 371] on icon at bounding box center [171, 370] width 5 height 5
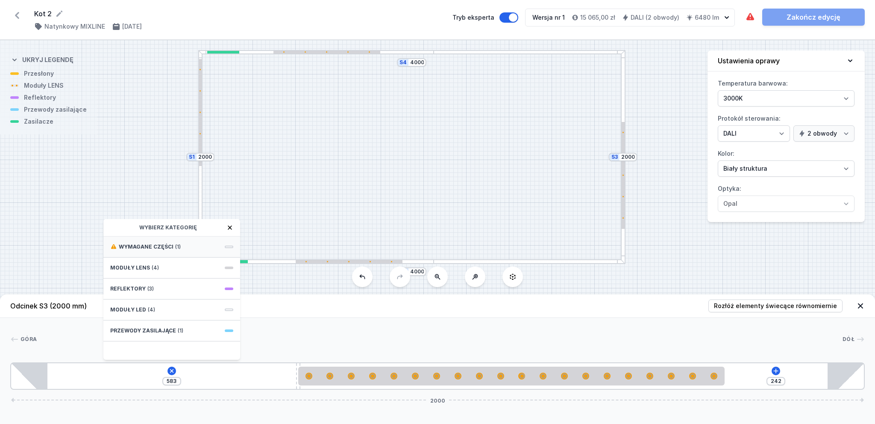
click at [136, 245] on span "Wymagane części" at bounding box center [146, 246] width 55 height 7
click at [136, 248] on span "DALI Driver - up to 5W" at bounding box center [171, 246] width 123 height 9
type input "433"
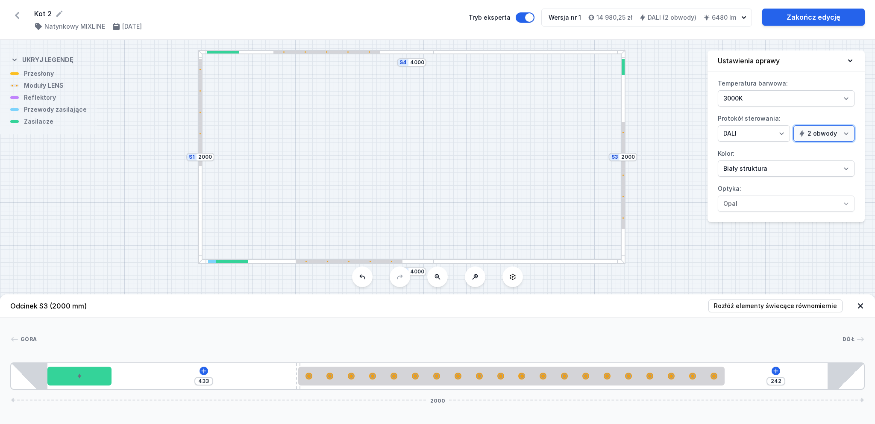
click at [848, 131] on select "1 obwód 2 obwody" at bounding box center [824, 133] width 61 height 16
select select "false"
click at [795, 125] on select "1 obwód 2 obwody" at bounding box center [824, 133] width 61 height 16
type input "583"
click at [846, 132] on select "1 obwód 2 obwody" at bounding box center [824, 133] width 61 height 16
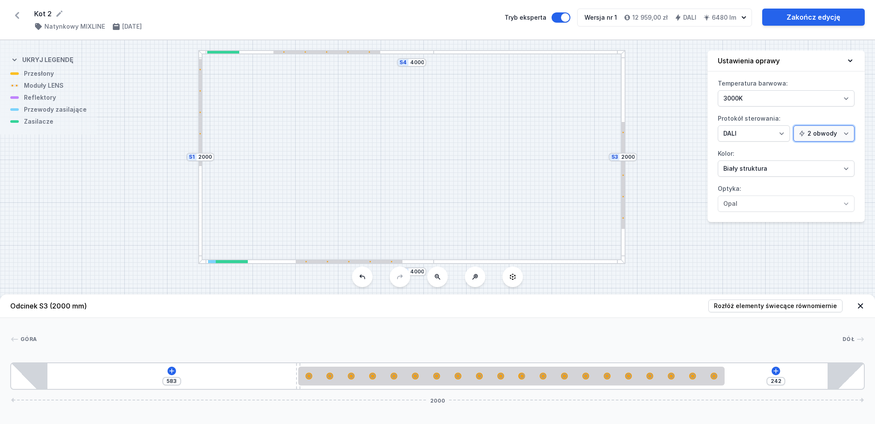
click at [795, 125] on select "1 obwód 2 obwody" at bounding box center [824, 133] width 61 height 16
click at [848, 131] on select "1 obwód 2 obwody" at bounding box center [824, 133] width 61 height 16
click at [795, 125] on select "1 obwód 2 obwody" at bounding box center [824, 133] width 61 height 16
click at [844, 131] on select "1 obwód 2 obwody" at bounding box center [824, 133] width 61 height 16
click at [795, 125] on select "1 obwód 2 obwody" at bounding box center [824, 133] width 61 height 16
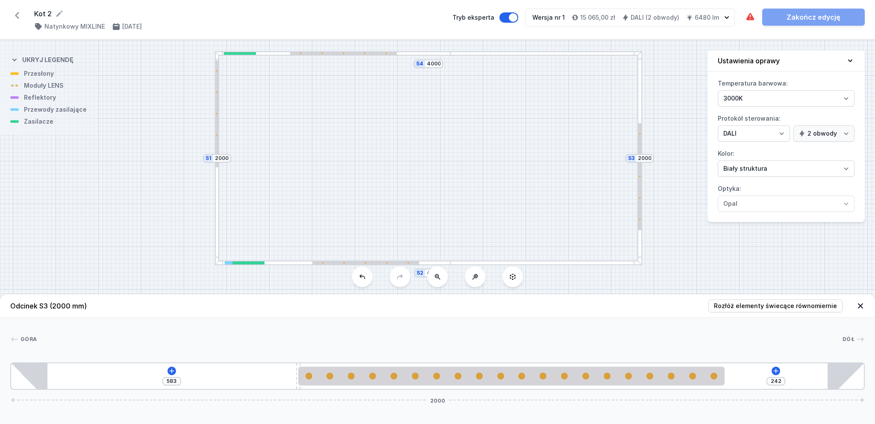
drag, startPoint x: 439, startPoint y: 149, endPoint x: 455, endPoint y: 150, distance: 16.7
click at [455, 150] on div "S4 4000 S3 2000 S2 4000 S1 2000" at bounding box center [437, 231] width 875 height 383
click at [845, 131] on select "1 obwód 2 obwody" at bounding box center [824, 133] width 61 height 16
select select "false"
click at [795, 125] on select "1 obwód 2 obwody" at bounding box center [824, 133] width 61 height 16
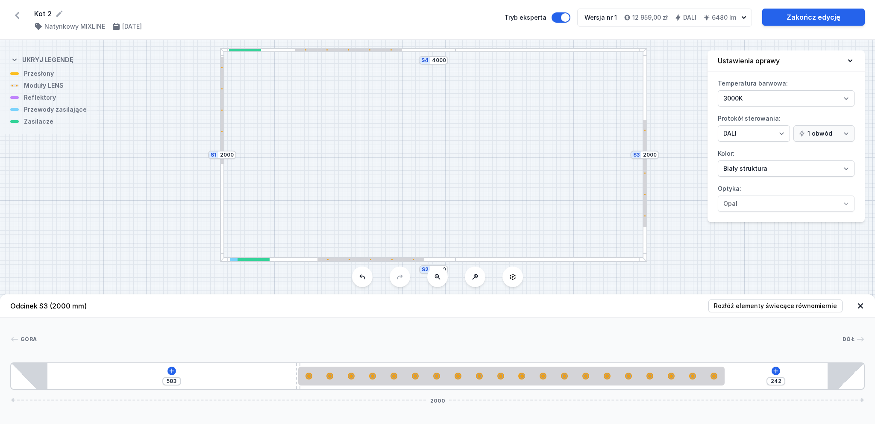
drag, startPoint x: 489, startPoint y: 118, endPoint x: 494, endPoint y: 115, distance: 6.4
click at [494, 115] on div "S4 4000 S3 2000 S2 4000 S1 2000" at bounding box center [437, 231] width 875 height 383
click at [841, 167] on select "Biały struktura Czarny struktura Złoty struktura Miedziany Szary Inny (z palety…" at bounding box center [786, 168] width 137 height 16
select select "2"
click at [718, 160] on select "Biały struktura Czarny struktura Złoty struktura Miedziany Szary Inny (z palety…" at bounding box center [786, 168] width 137 height 16
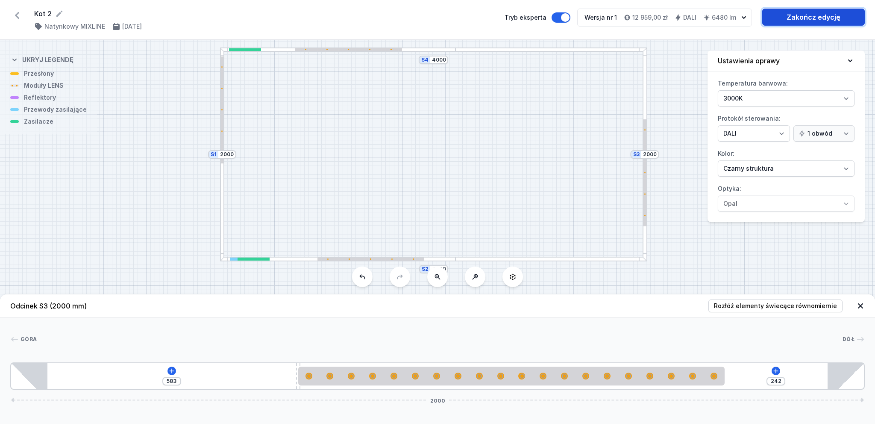
click at [798, 16] on link "Zakończ edycję" at bounding box center [814, 17] width 103 height 17
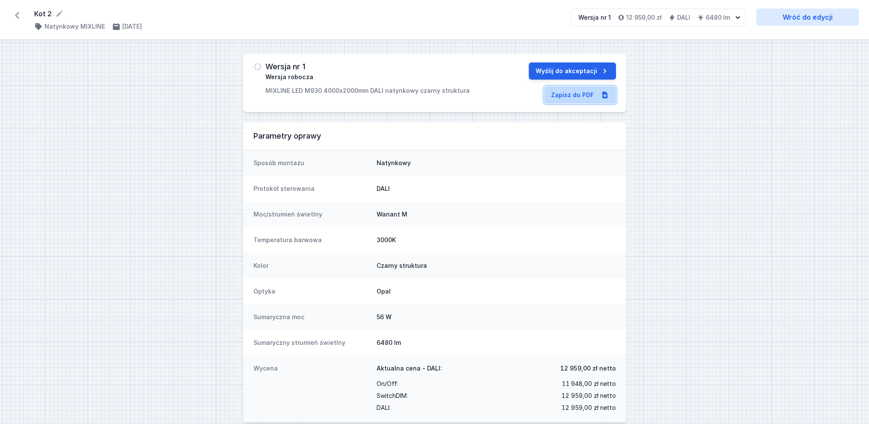
click at [563, 97] on link "Zapisz do PDF" at bounding box center [580, 94] width 72 height 17
